Goal: Information Seeking & Learning: Learn about a topic

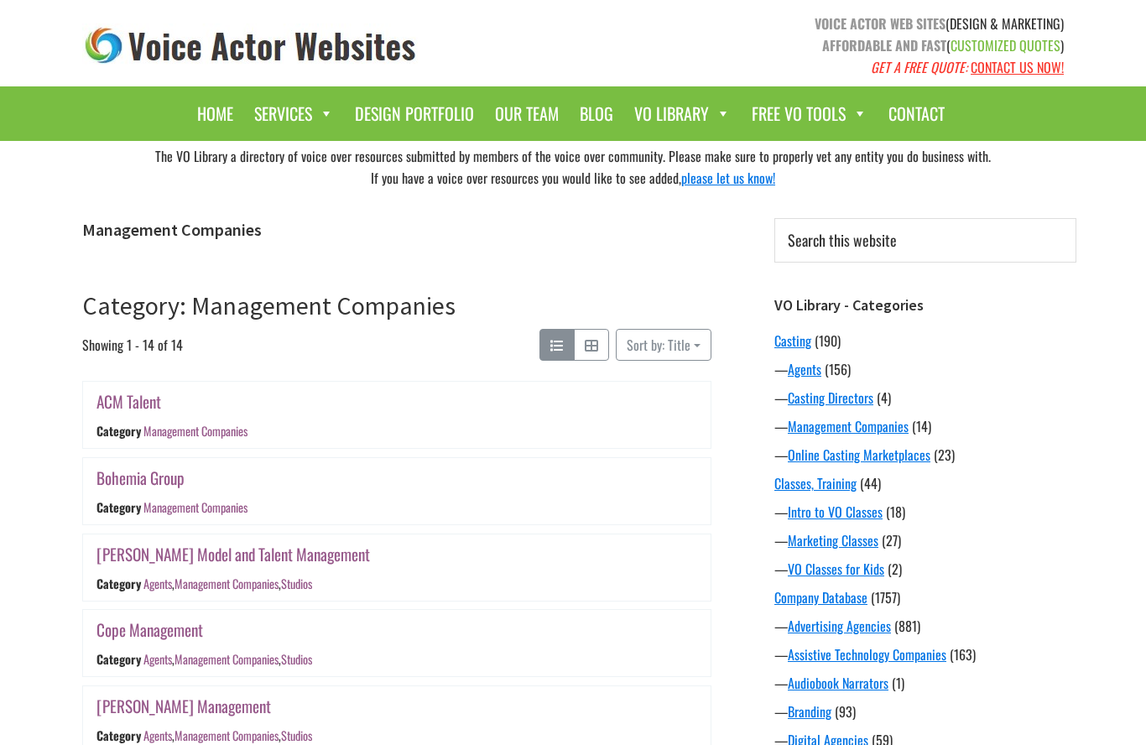
click at [696, 337] on button "Sort by: Title" at bounding box center [664, 345] width 96 height 32
click at [396, 319] on link "Category: Management Companies" at bounding box center [268, 305] width 373 height 32
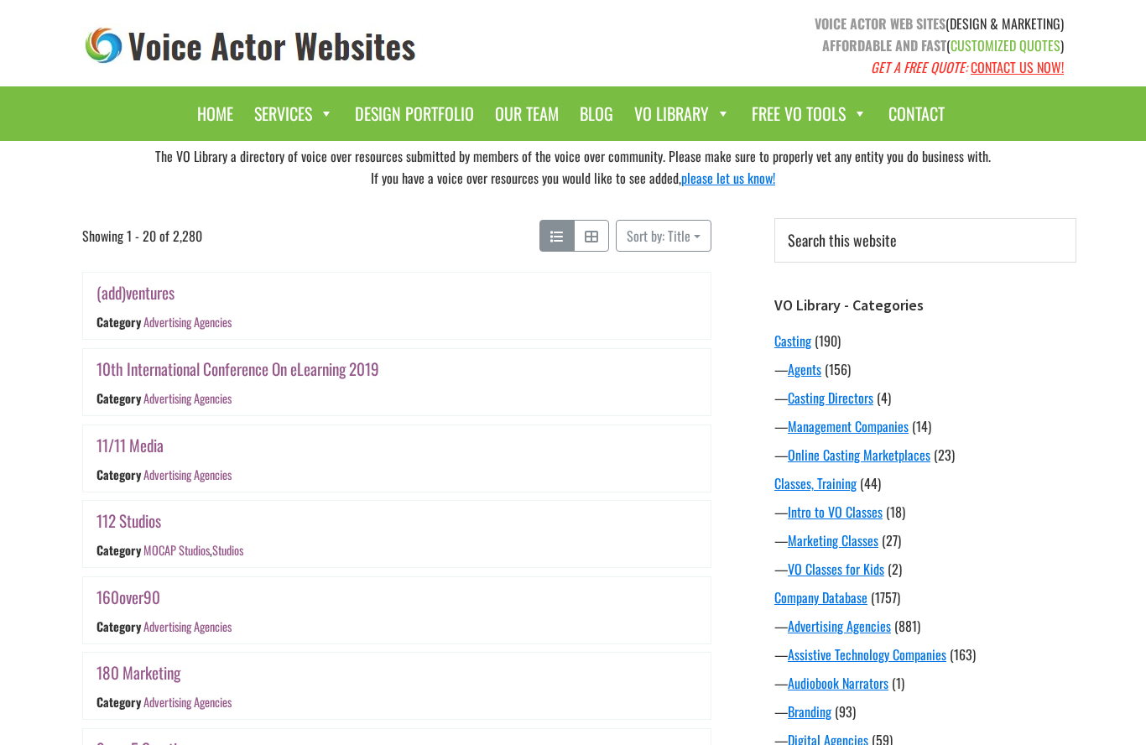
click at [834, 371] on span "(156)" at bounding box center [838, 369] width 26 height 20
click at [816, 376] on link "Agents" at bounding box center [805, 369] width 34 height 20
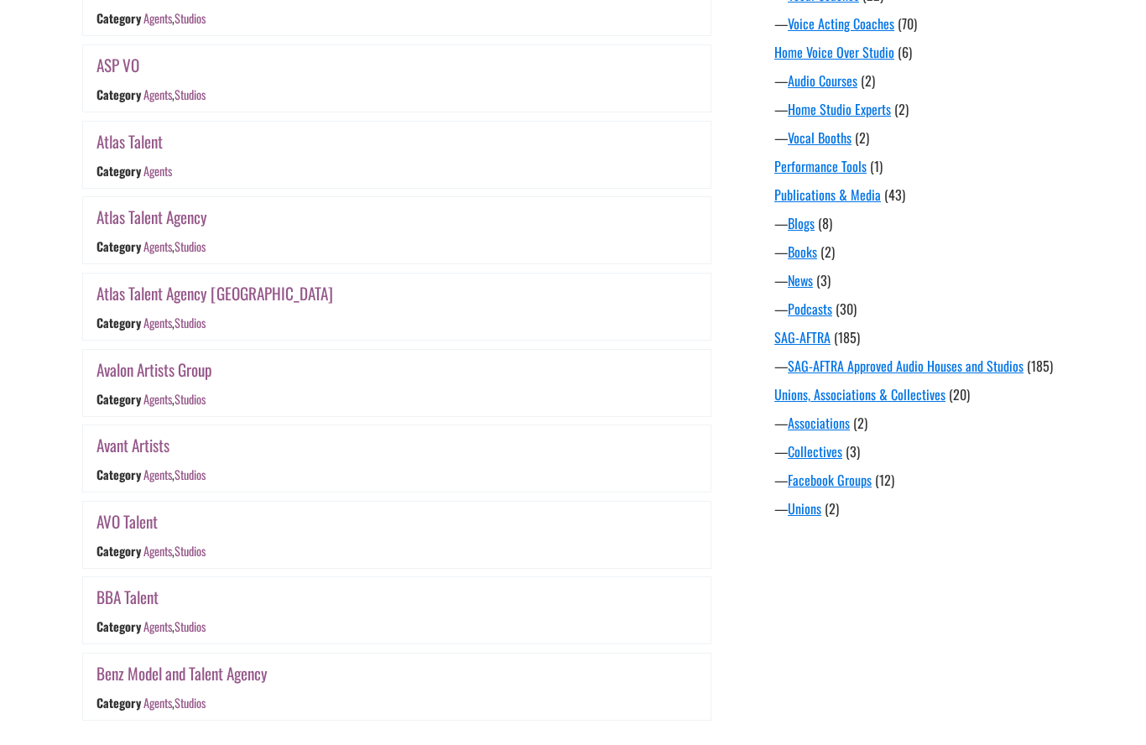
scroll to position [1173, 0]
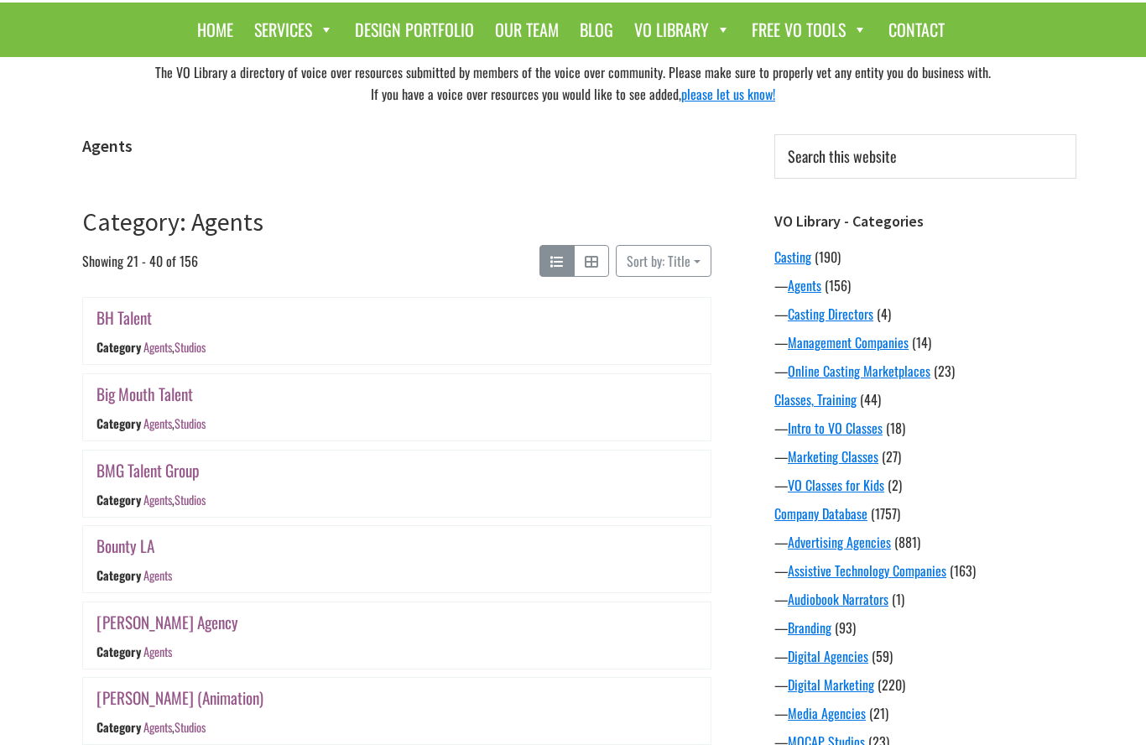
scroll to position [82, 0]
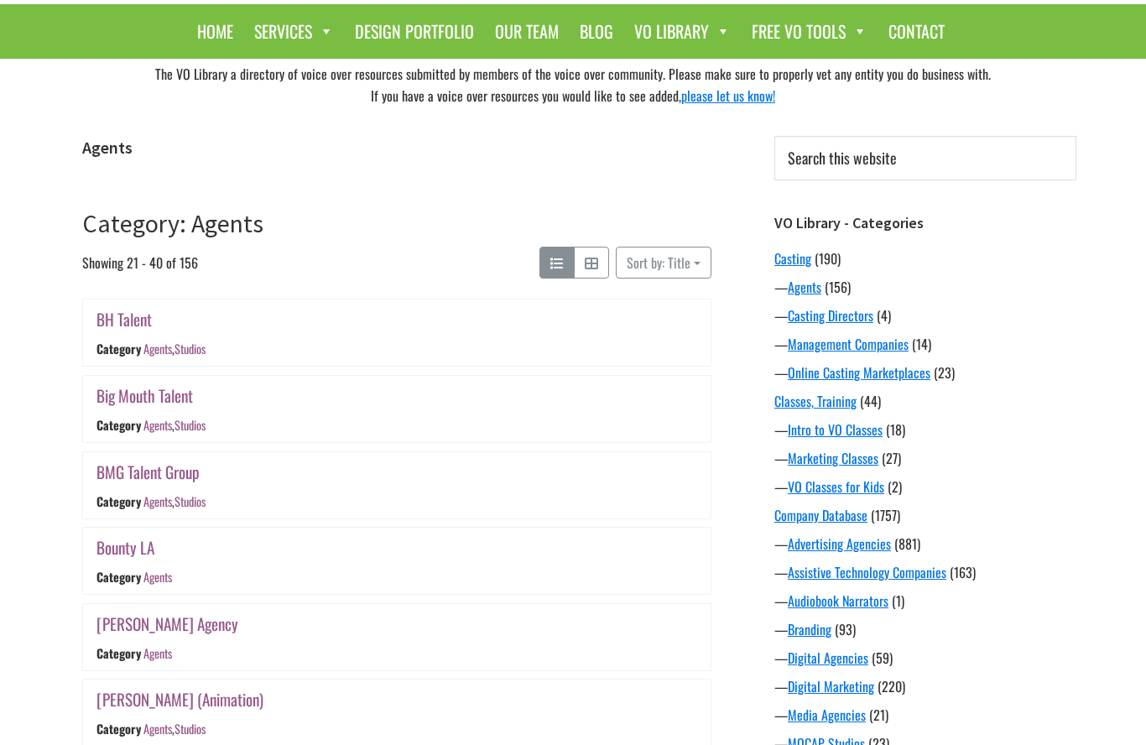
click at [118, 405] on link "Big Mouth Talent" at bounding box center [144, 395] width 96 height 24
click at [602, 259] on button "Category: Agents" at bounding box center [591, 263] width 35 height 32
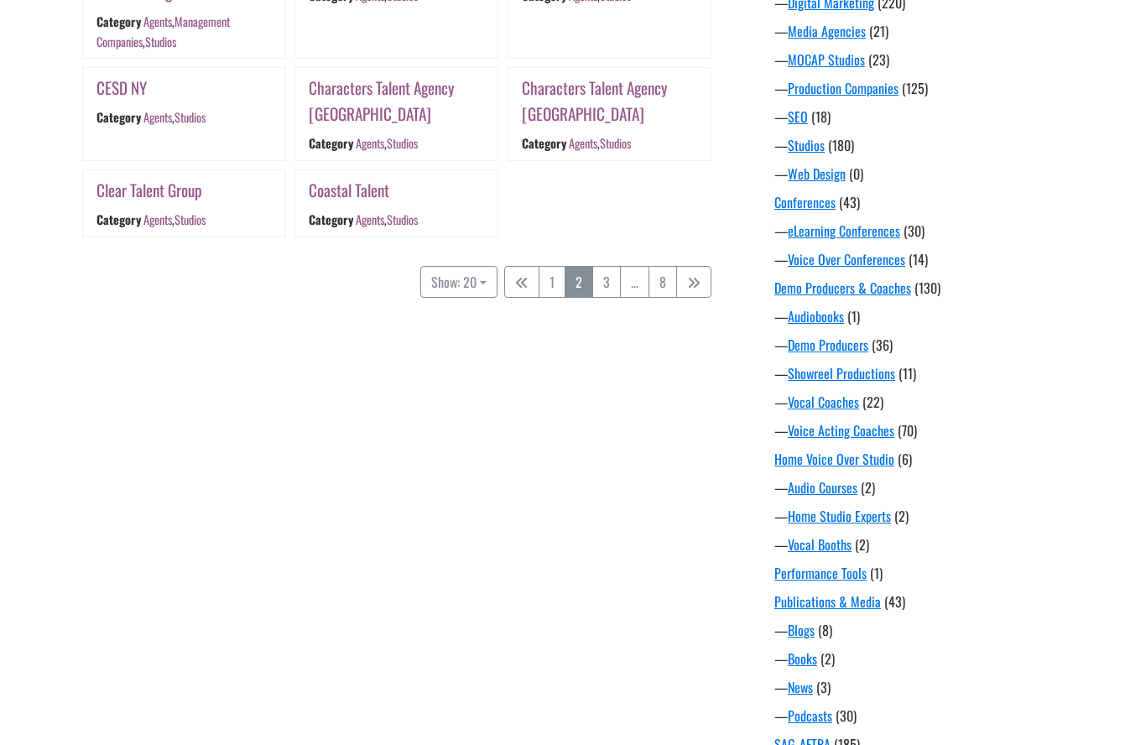
scroll to position [764, 0]
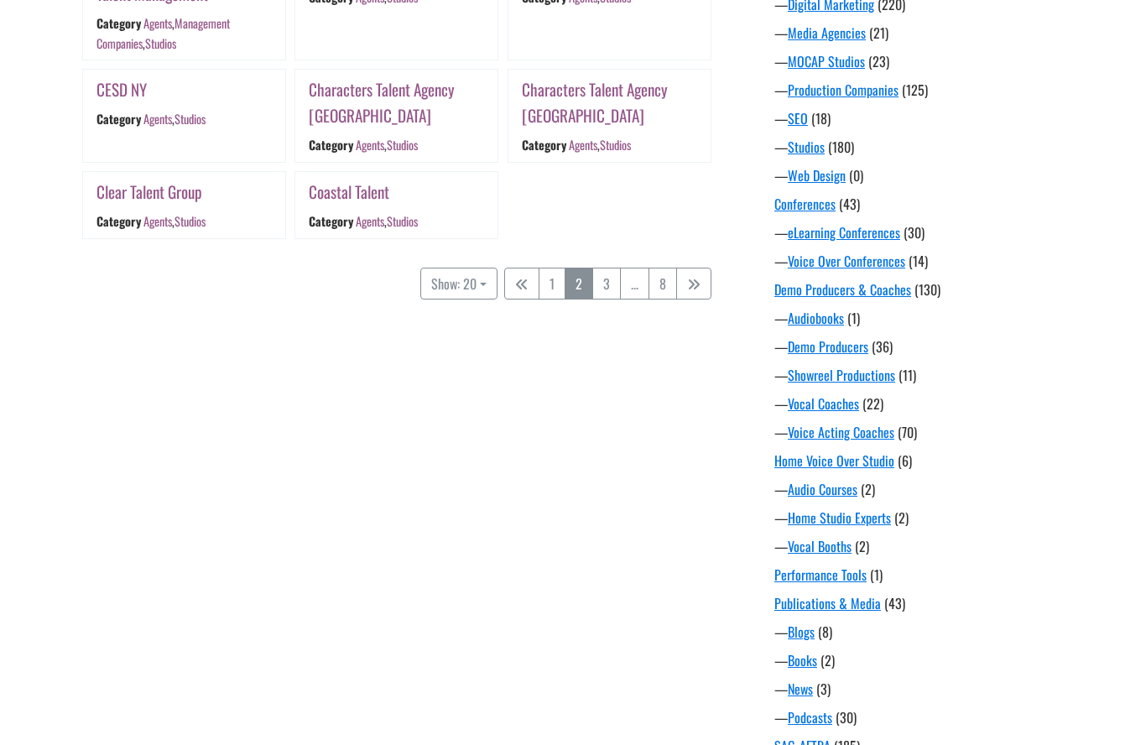
click at [458, 268] on button "Show: 20" at bounding box center [458, 284] width 77 height 32
click at [483, 331] on button "50" at bounding box center [487, 342] width 133 height 22
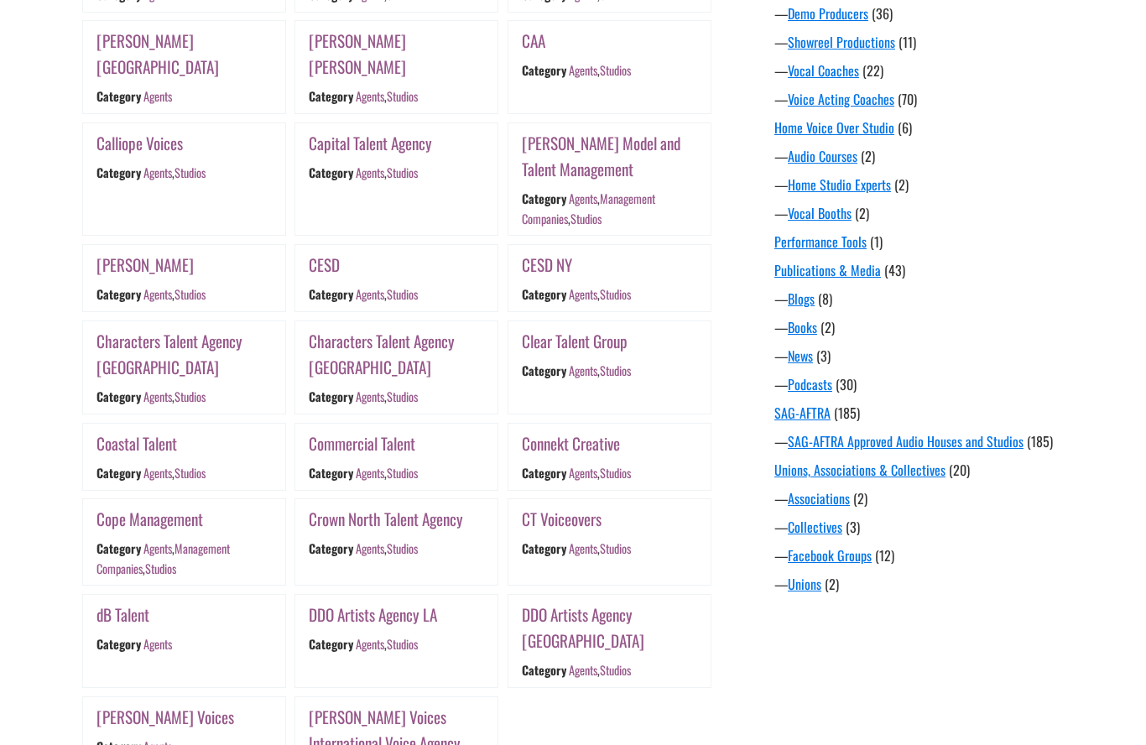
scroll to position [1098, 0]
